Goal: Information Seeking & Learning: Understand process/instructions

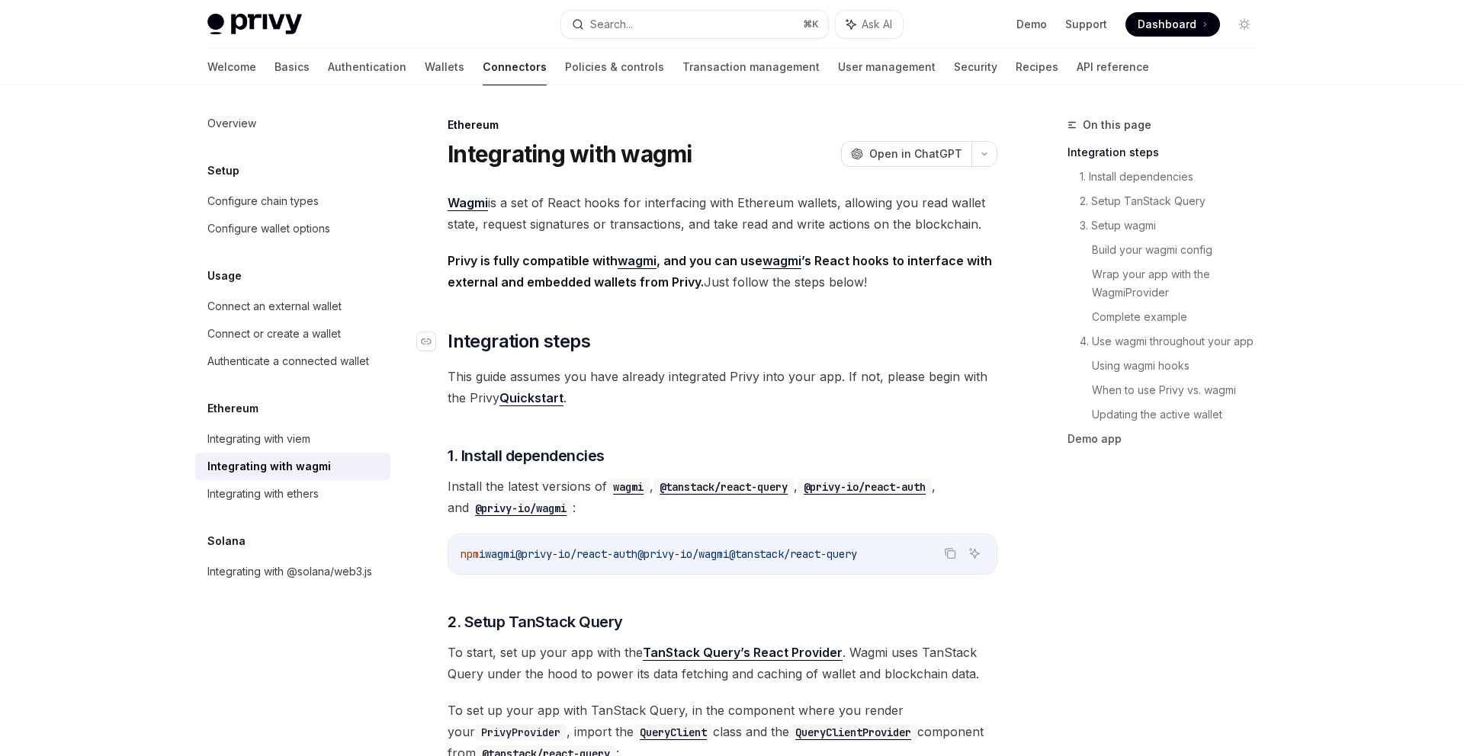
click at [632, 332] on h2 "​ Integration steps" at bounding box center [723, 341] width 550 height 24
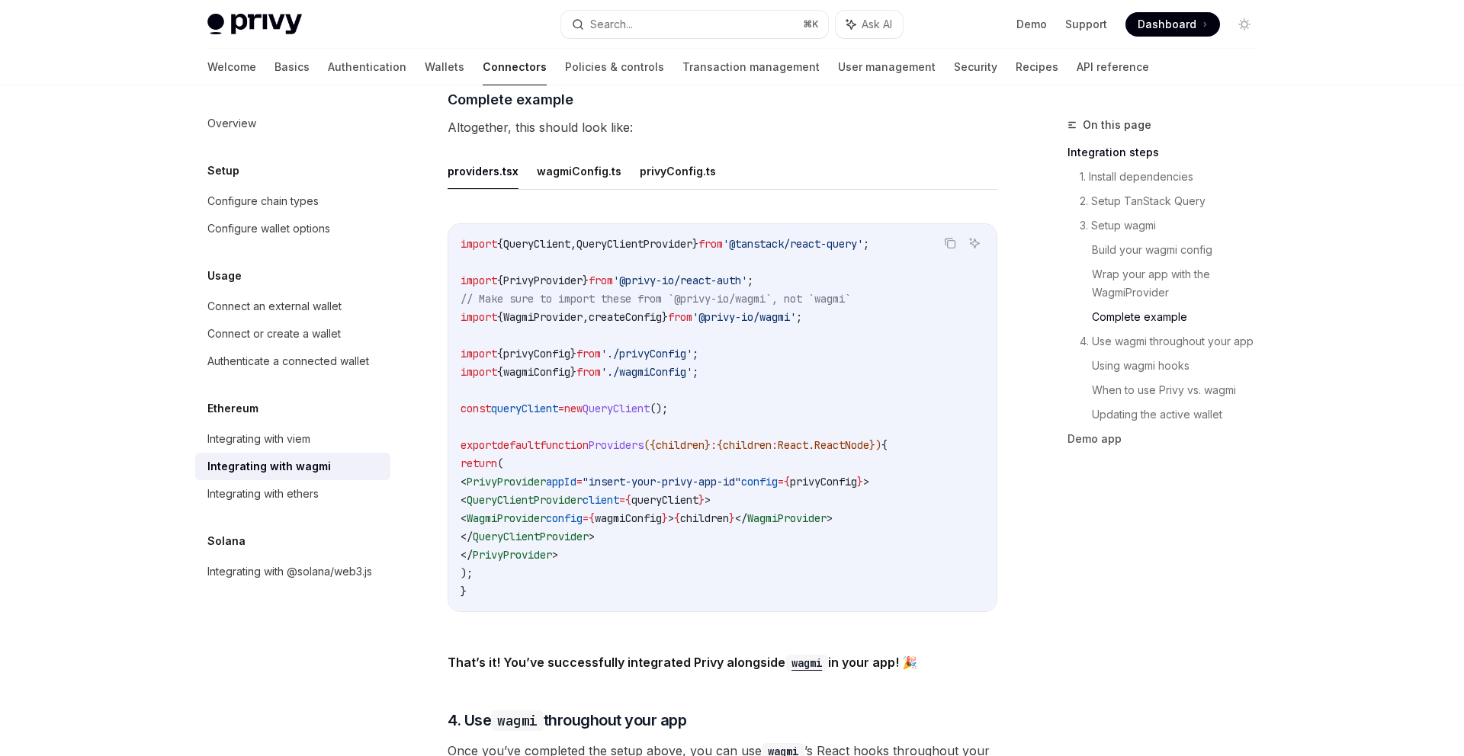
scroll to position [2723, 0]
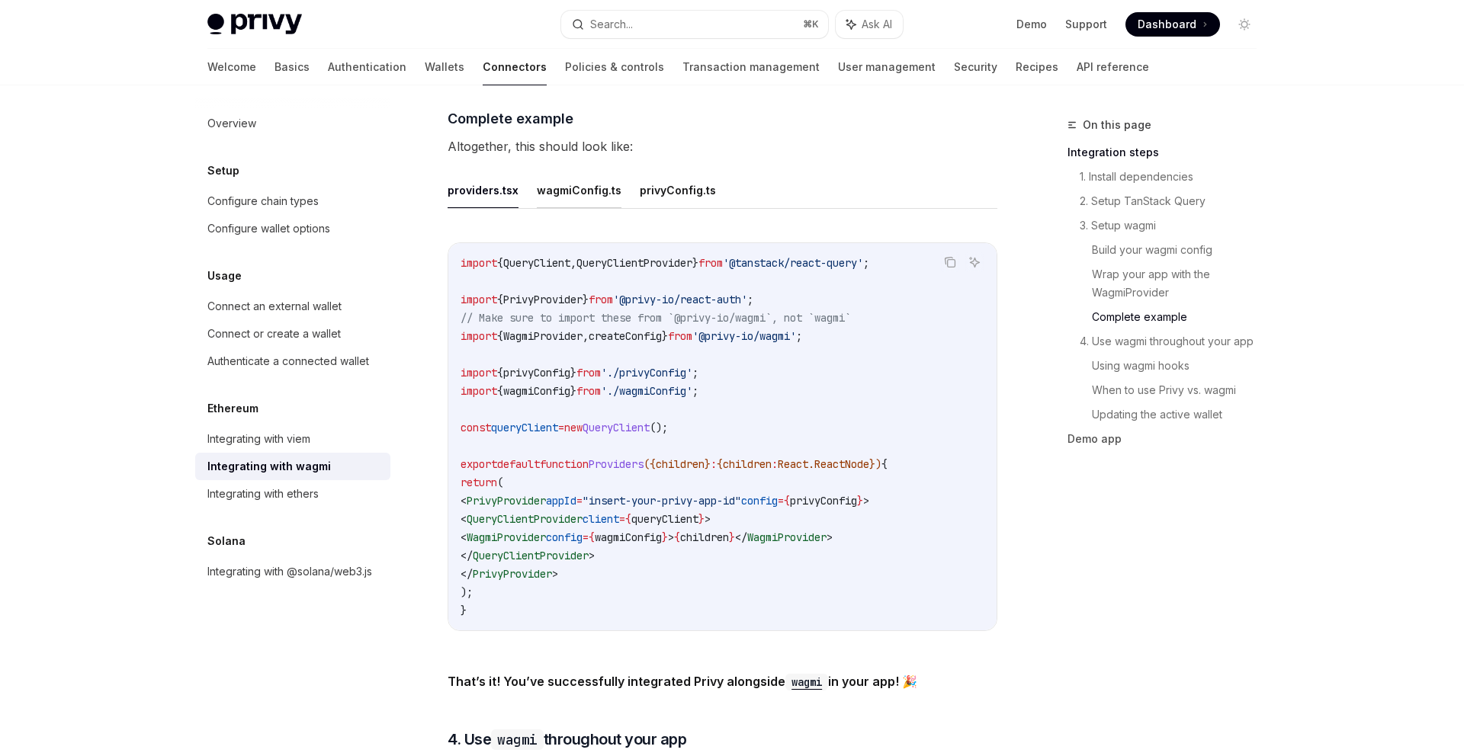
click at [577, 193] on button "wagmiConfig.ts" at bounding box center [579, 190] width 85 height 36
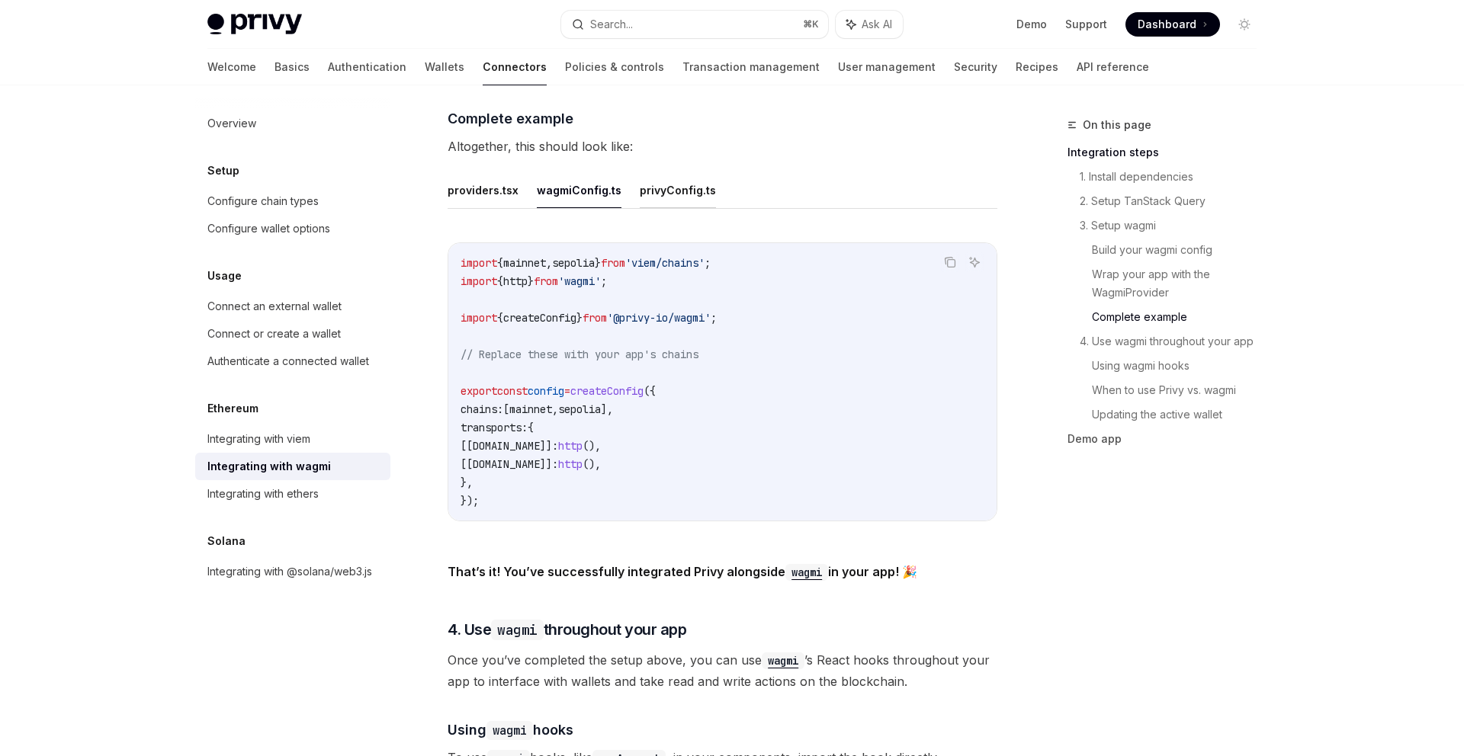
click at [640, 185] on button "privyConfig.ts" at bounding box center [678, 190] width 76 height 36
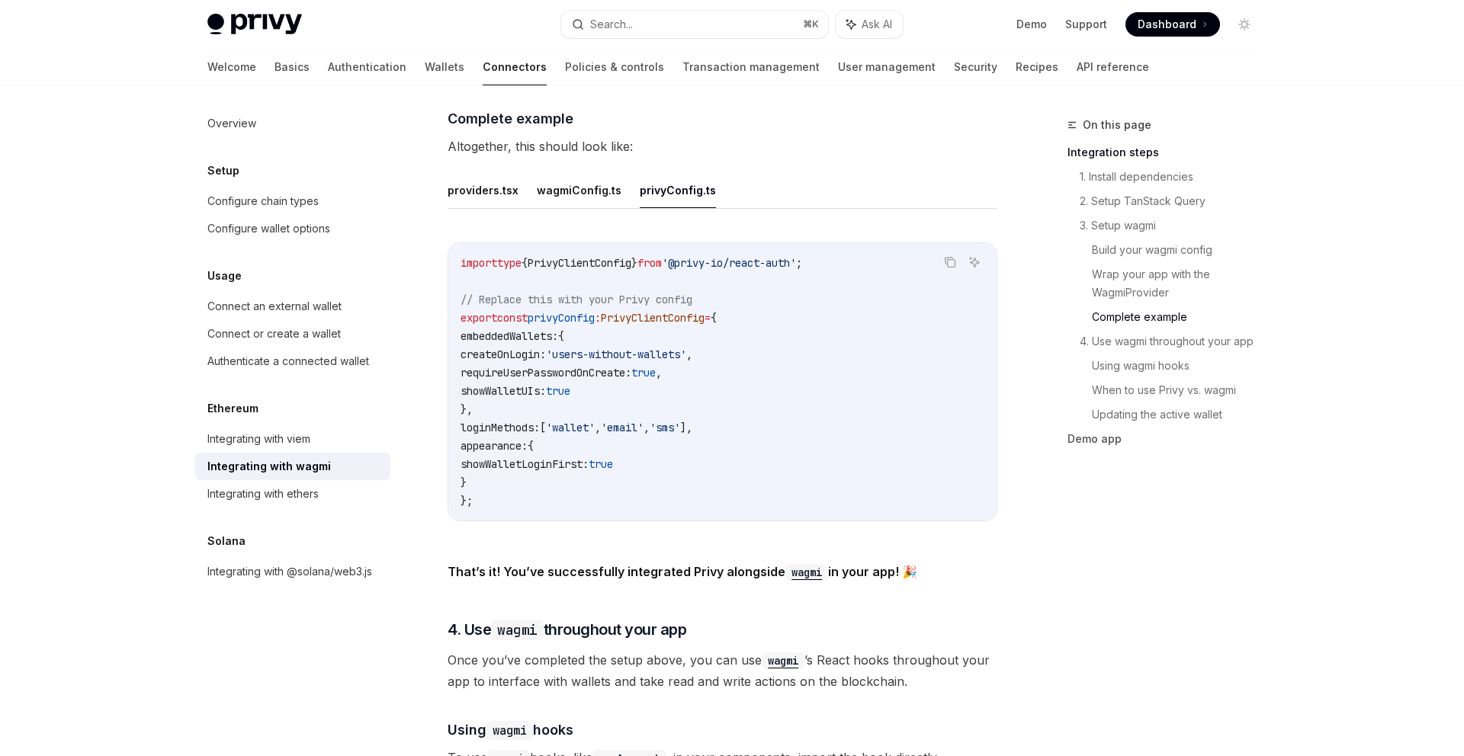
click at [772, 421] on code "import type { PrivyClientConfig } from '@privy-io/react-auth' ; // Replace this…" at bounding box center [722, 382] width 524 height 256
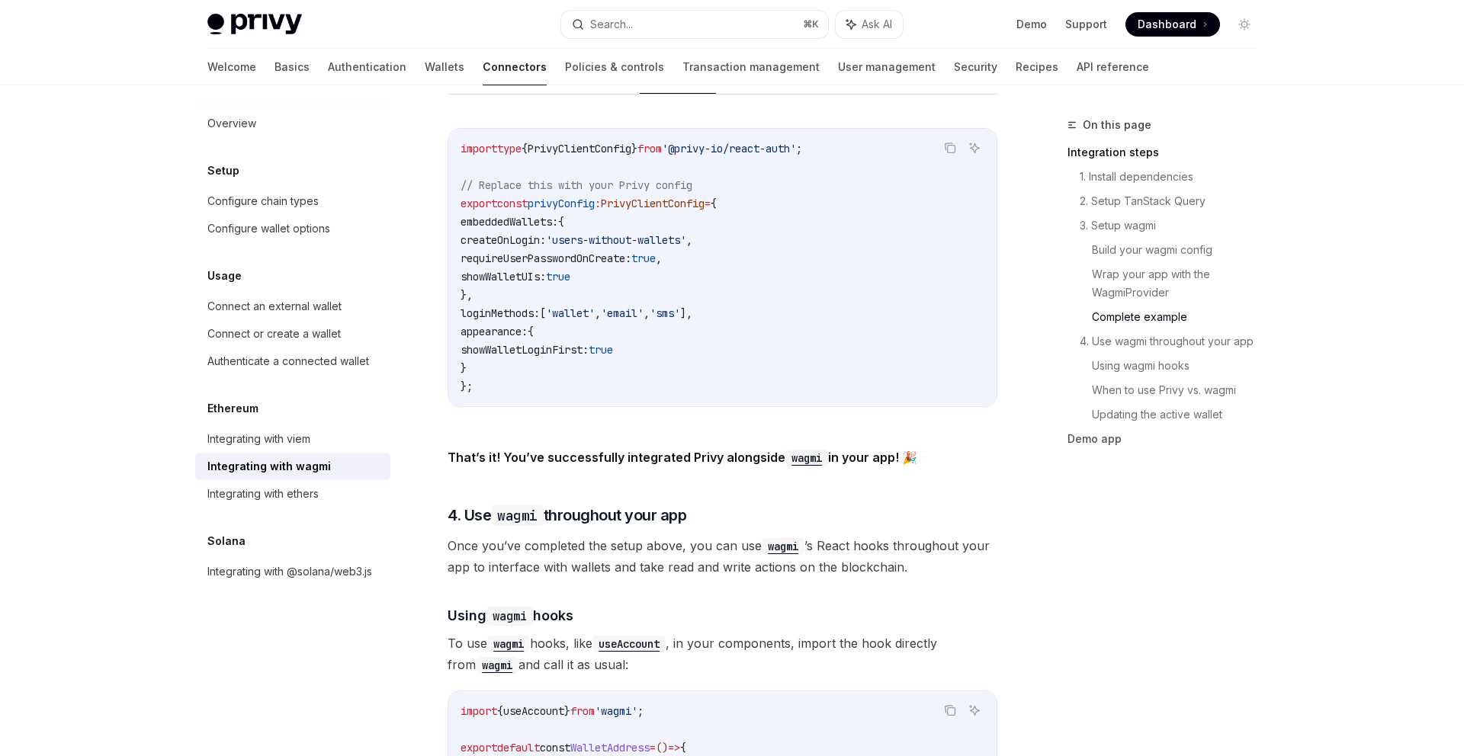
scroll to position [2828, 0]
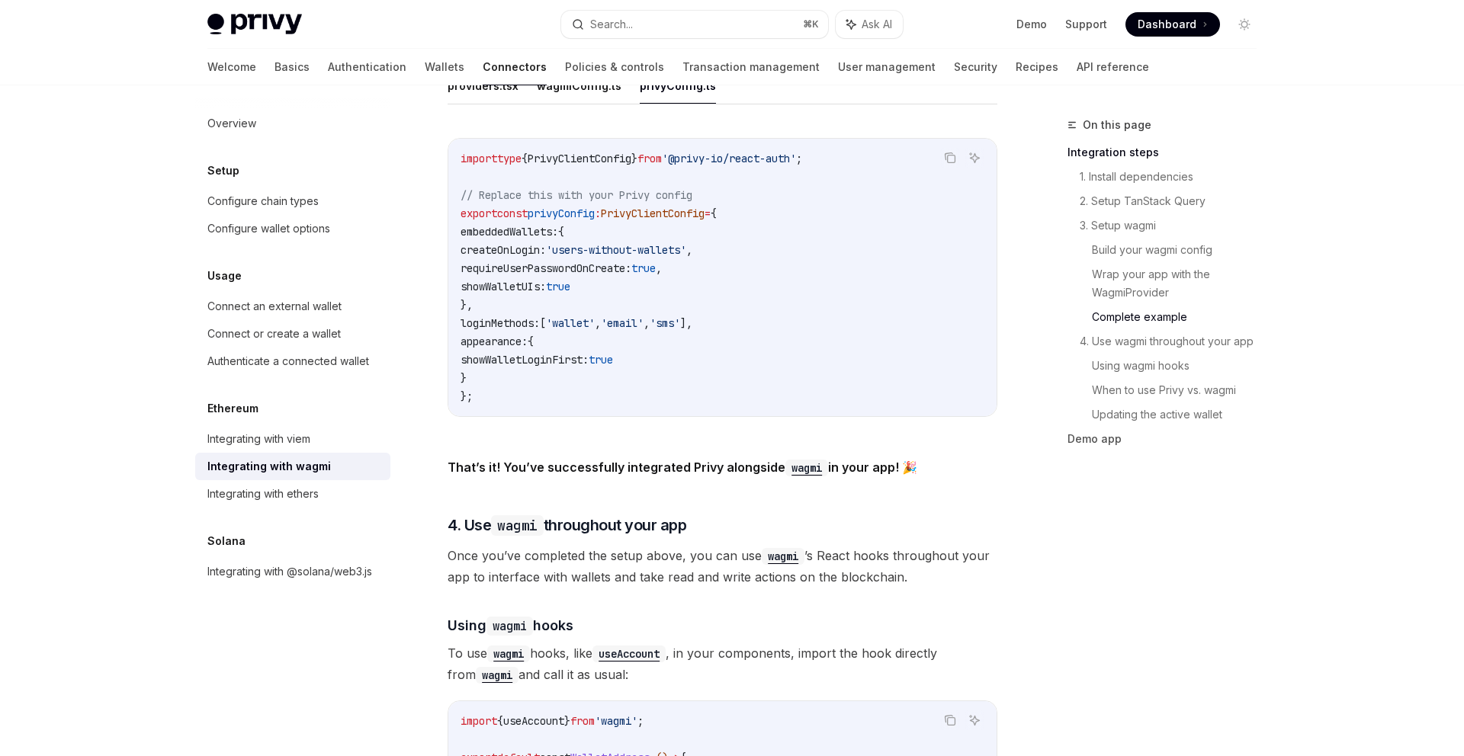
click at [731, 290] on code "import type { PrivyClientConfig } from '@privy-io/react-auth' ; // Replace this…" at bounding box center [722, 277] width 524 height 256
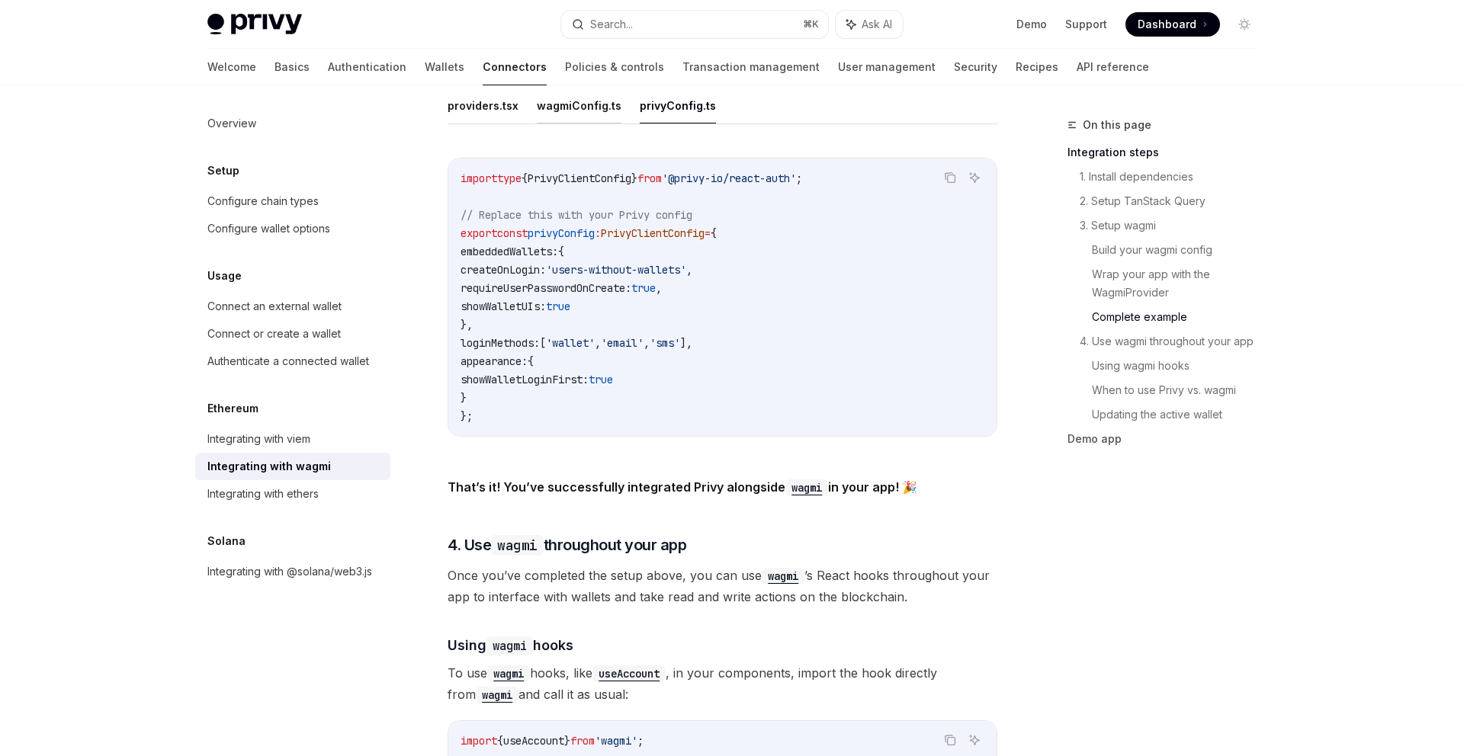
click at [598, 92] on button "wagmiConfig.ts" at bounding box center [579, 106] width 85 height 36
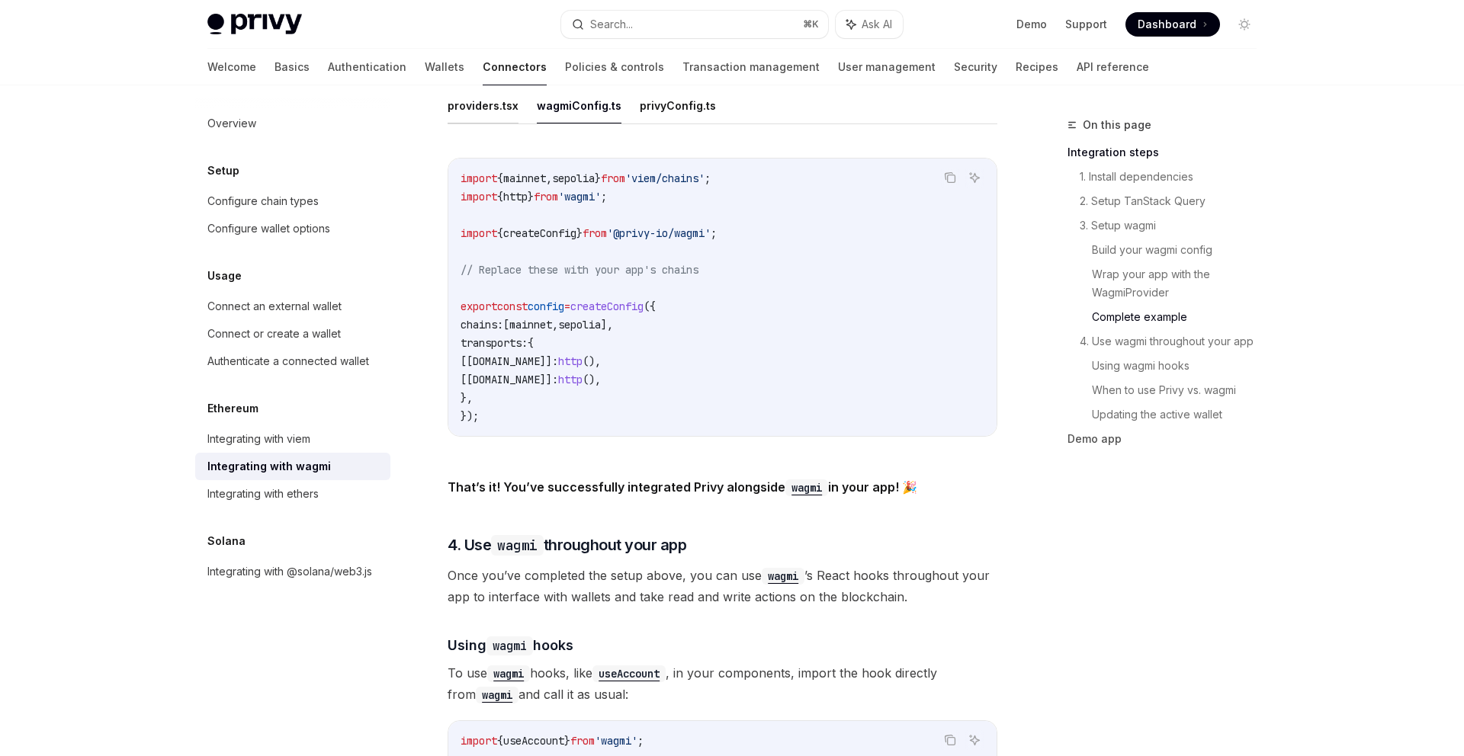
click at [505, 98] on button "providers.tsx" at bounding box center [483, 106] width 71 height 36
type textarea "*"
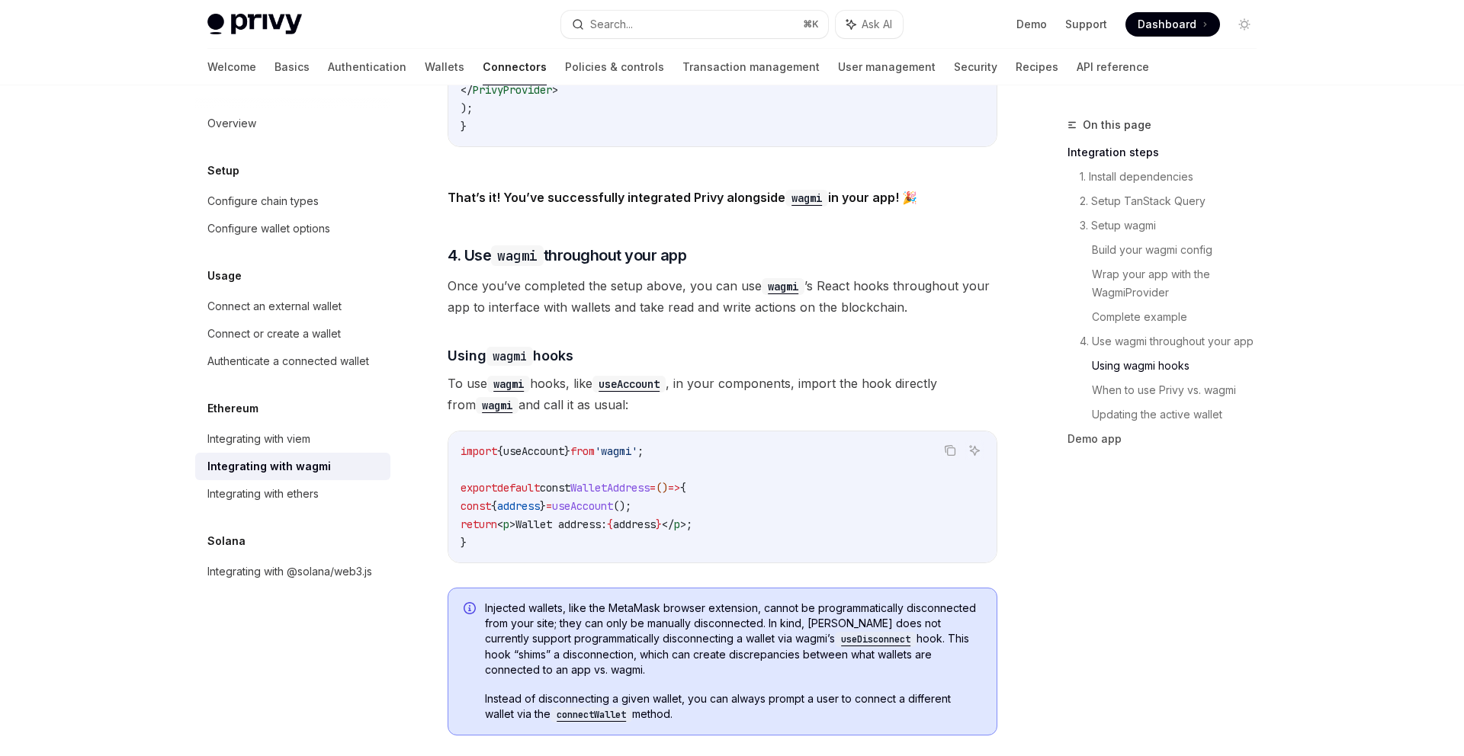
scroll to position [3761, 0]
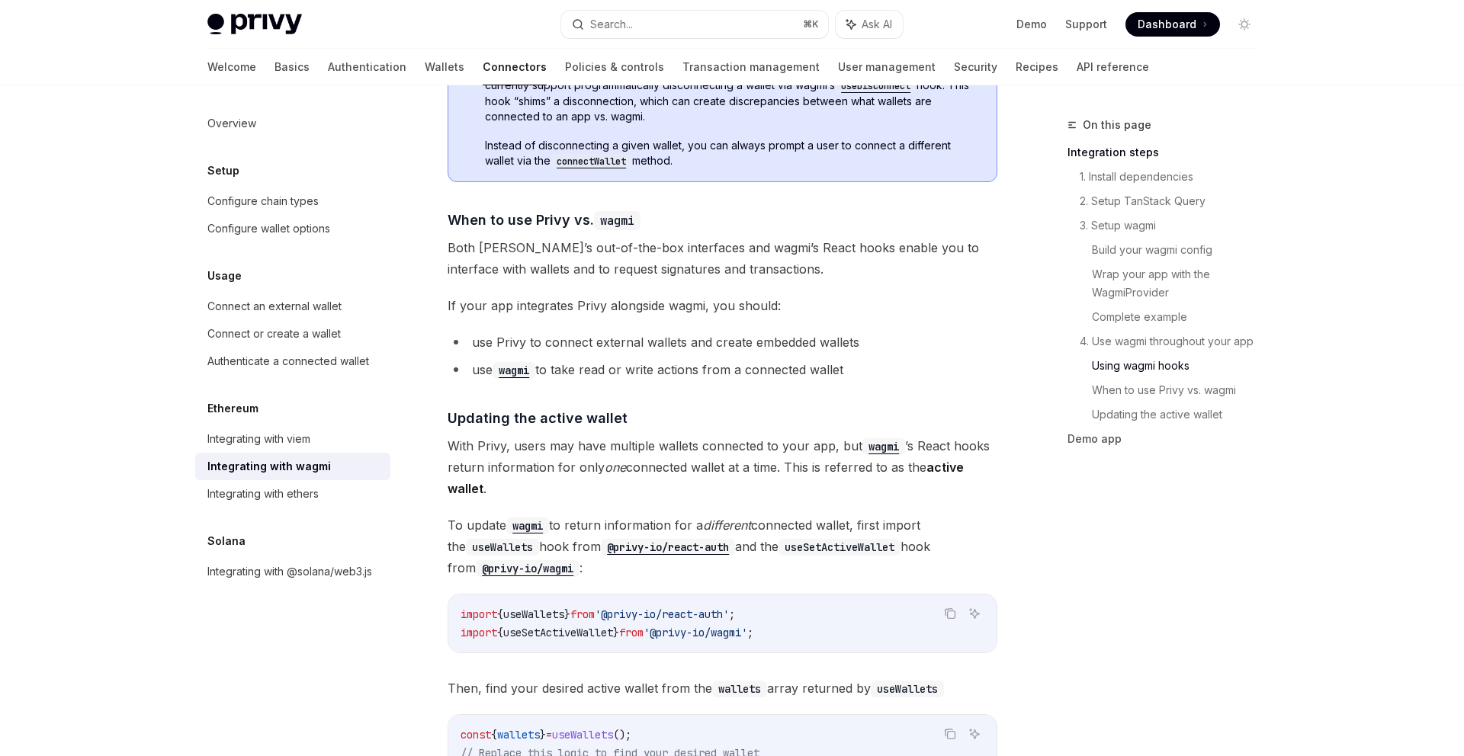
click at [749, 449] on span "With Privy, users may have multiple wallets connected to your app, but wagmi ’s…" at bounding box center [723, 467] width 550 height 64
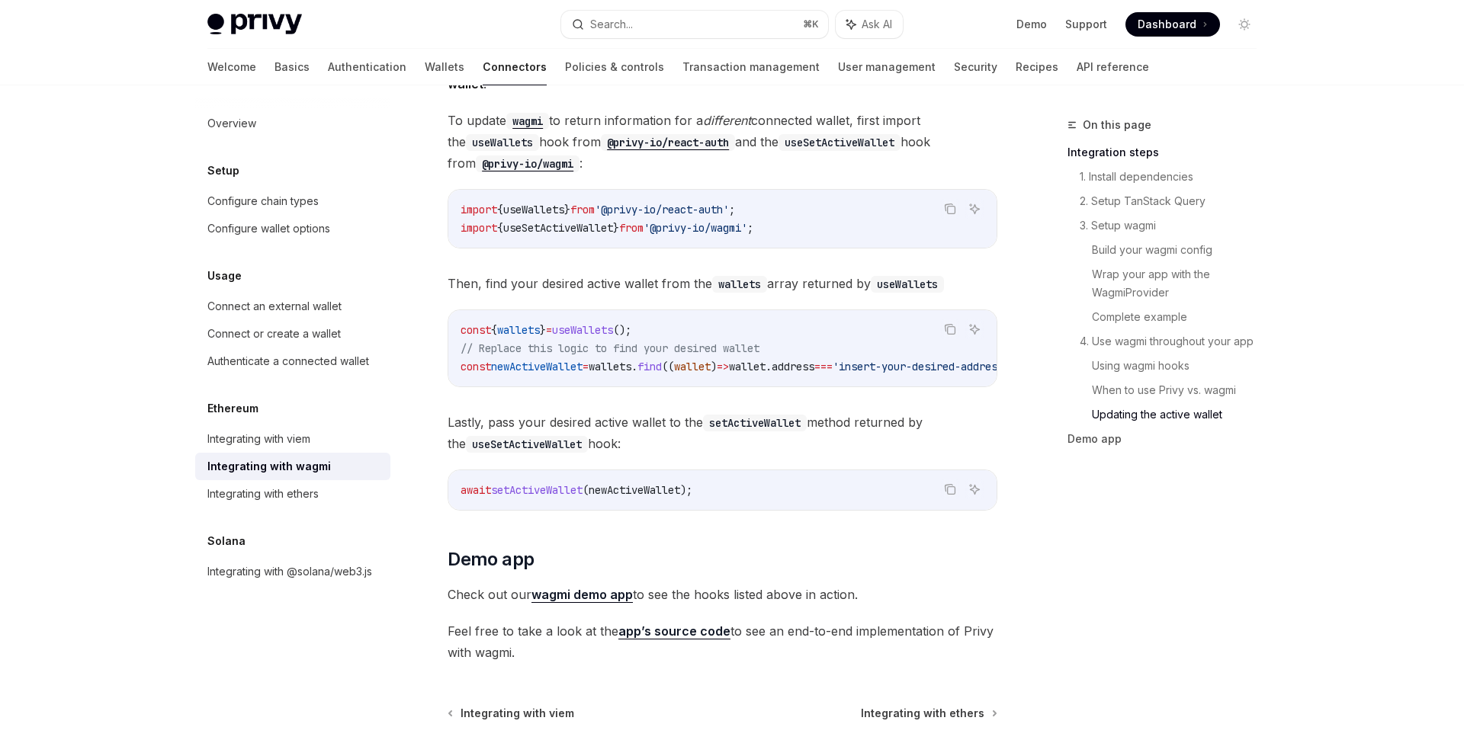
scroll to position [4239, 0]
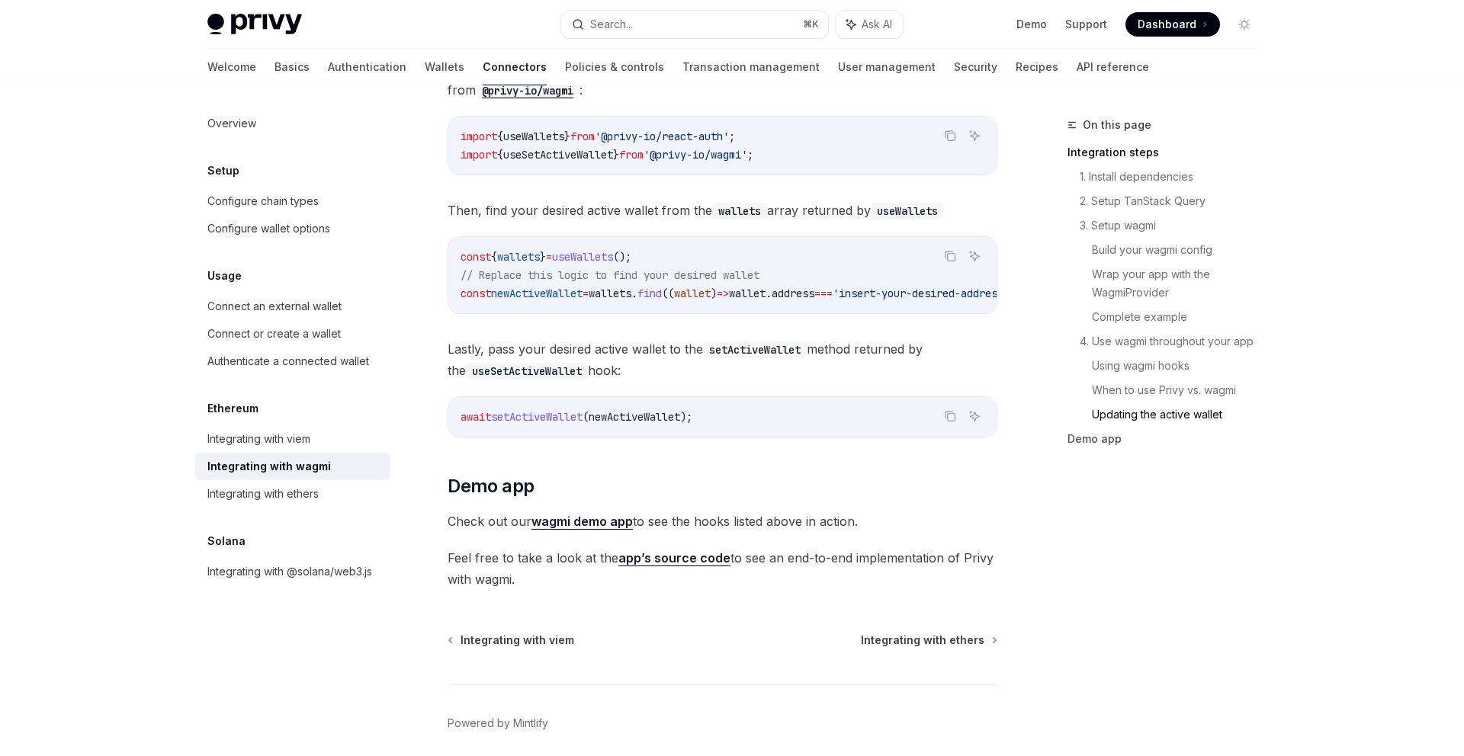
click at [595, 519] on link "wagmi demo app" at bounding box center [581, 522] width 101 height 16
click at [629, 557] on link "app’s source code" at bounding box center [674, 558] width 112 height 16
